Goal: Task Accomplishment & Management: Manage account settings

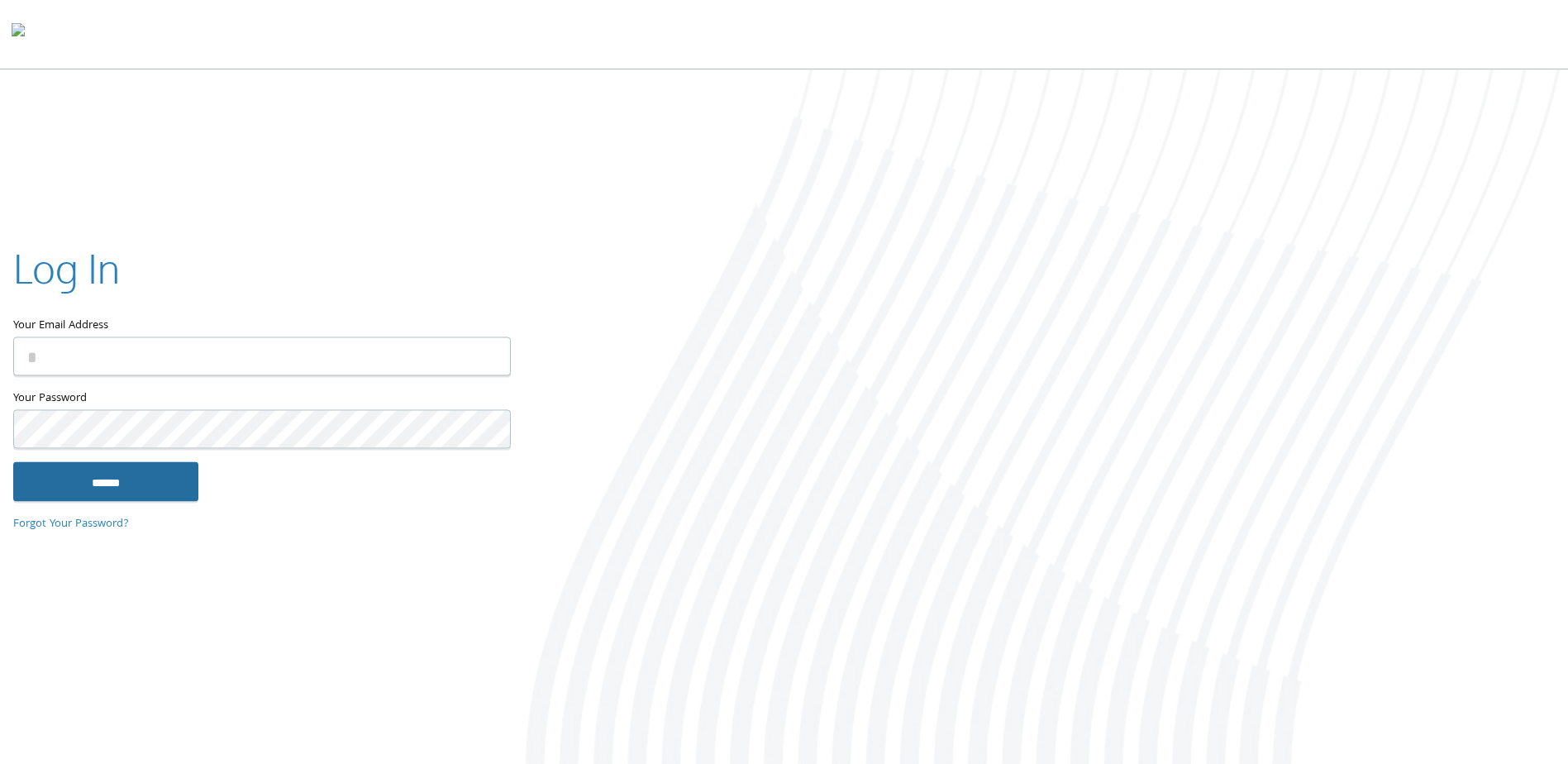
type input "**********"
click at [109, 490] on input "******" at bounding box center [106, 482] width 185 height 40
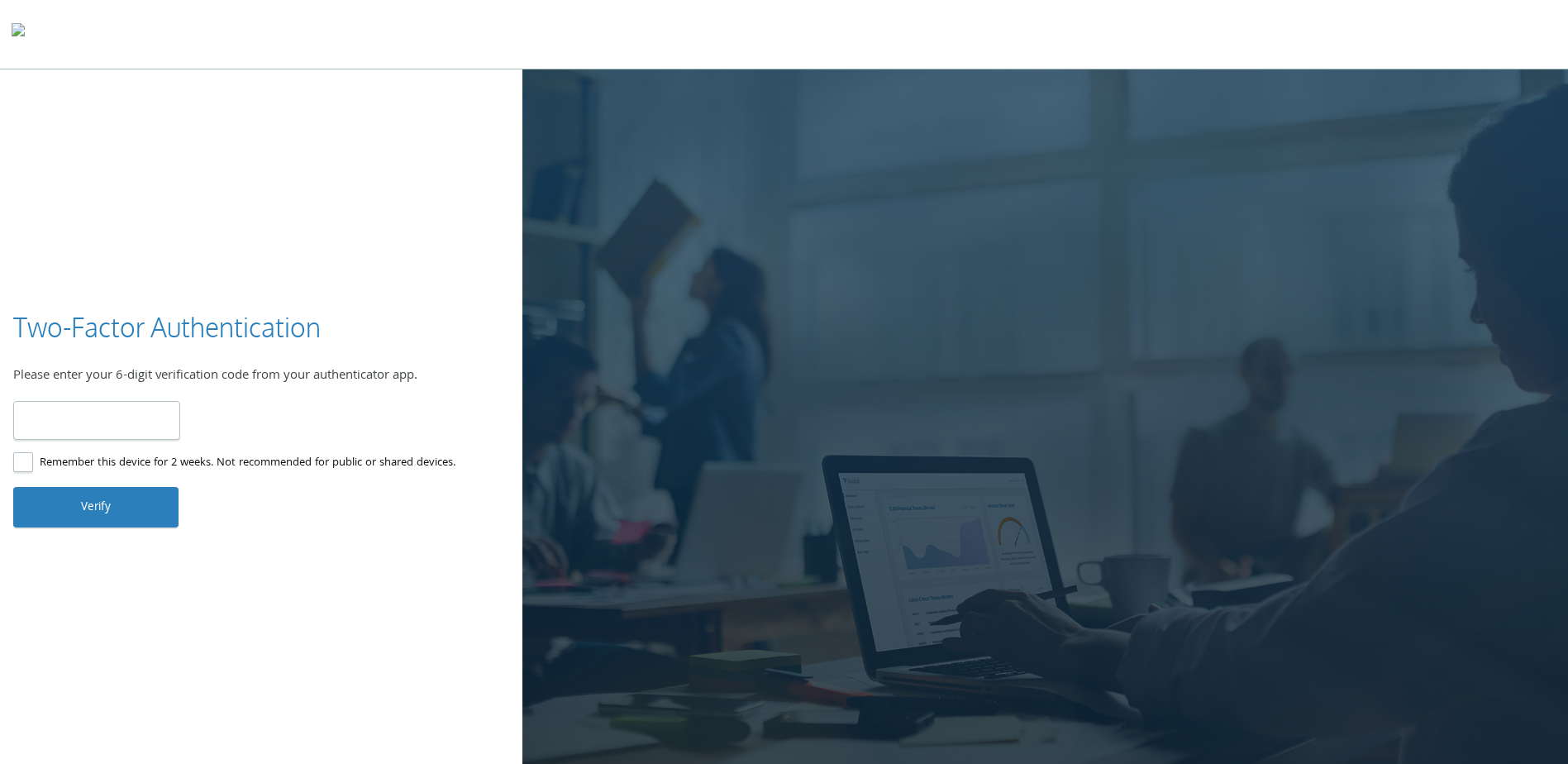
type input "******"
